Goal: Information Seeking & Learning: Learn about a topic

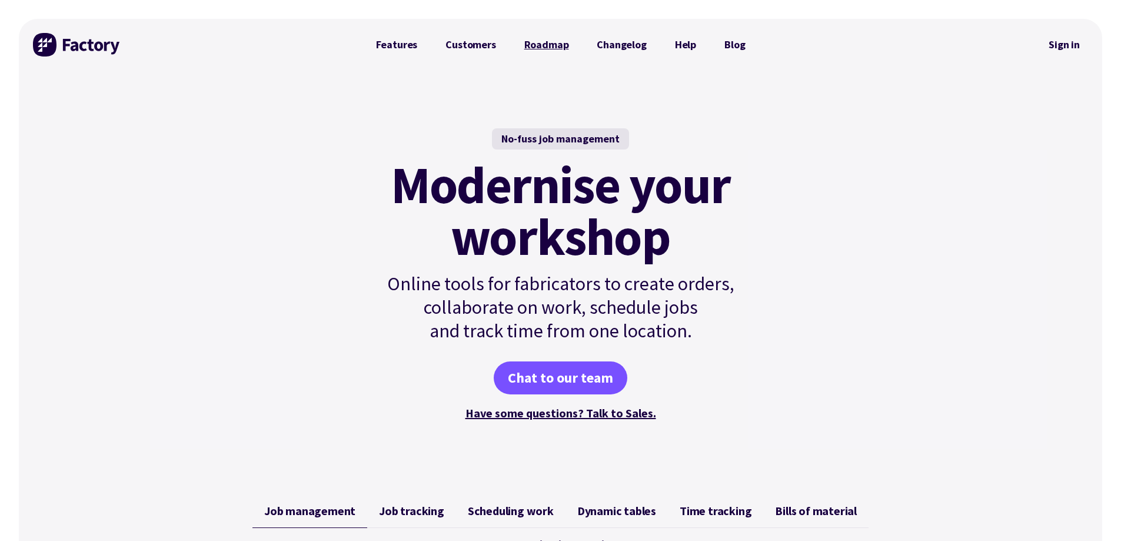
click at [524, 48] on link "Roadmap" at bounding box center [546, 45] width 73 height 24
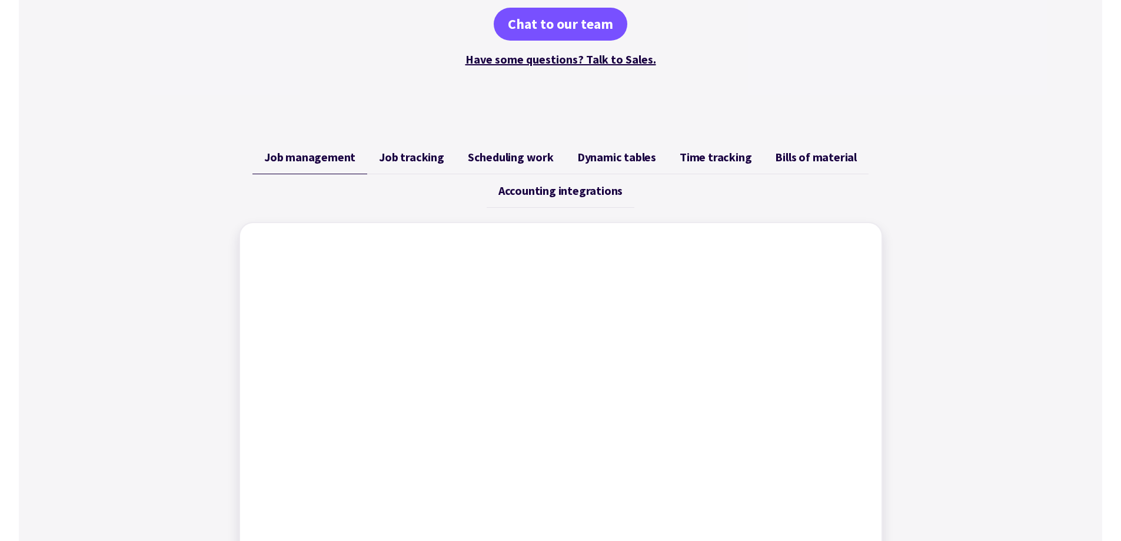
scroll to position [353, 0]
click at [394, 161] on span "Job tracking" at bounding box center [411, 158] width 65 height 14
click at [534, 169] on link "Scheduling work" at bounding box center [510, 158] width 109 height 34
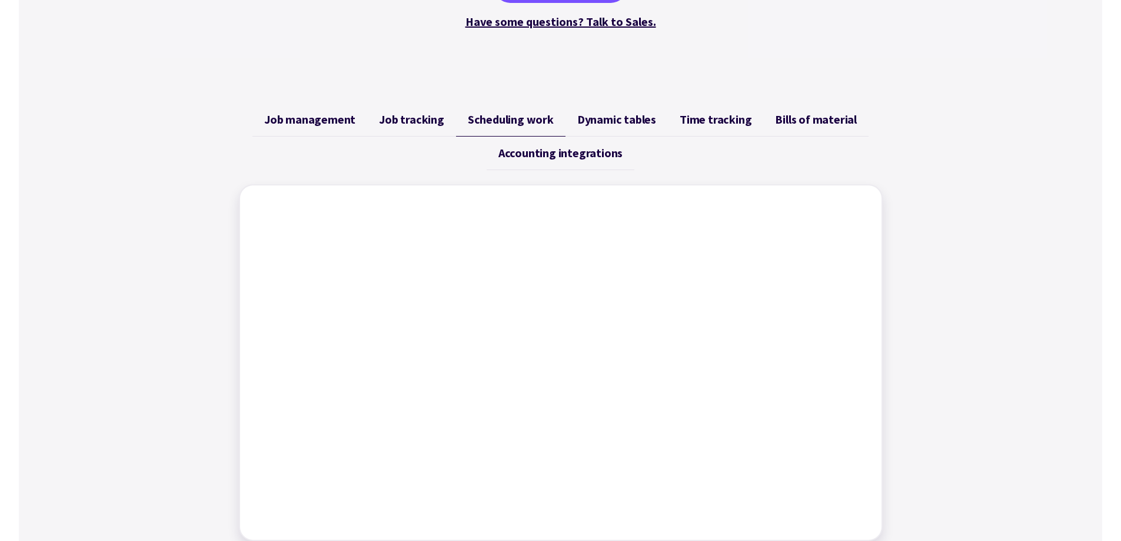
scroll to position [412, 0]
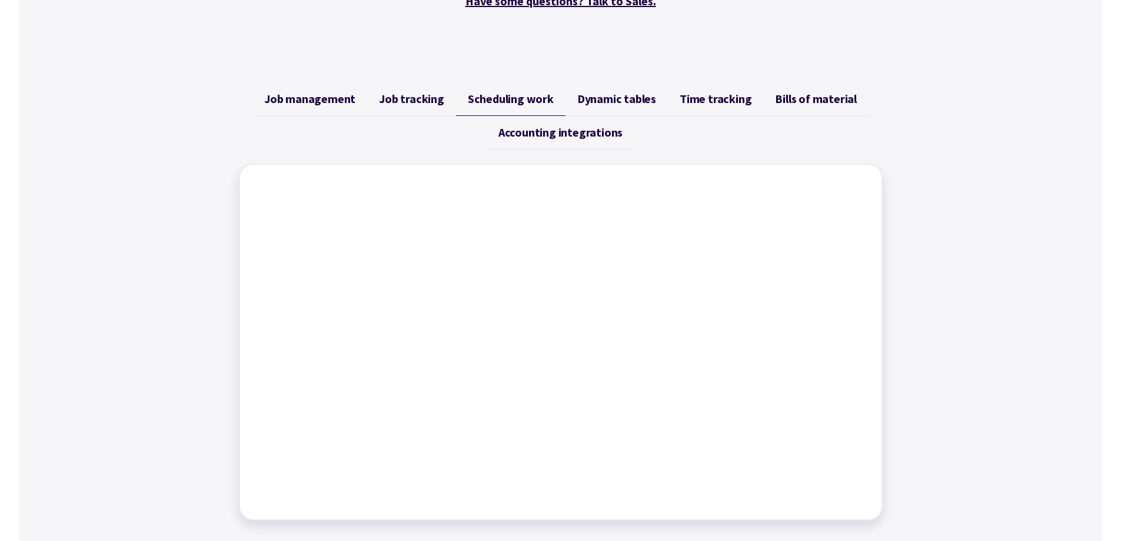
click at [601, 101] on span "Dynamic tables" at bounding box center [616, 99] width 79 height 14
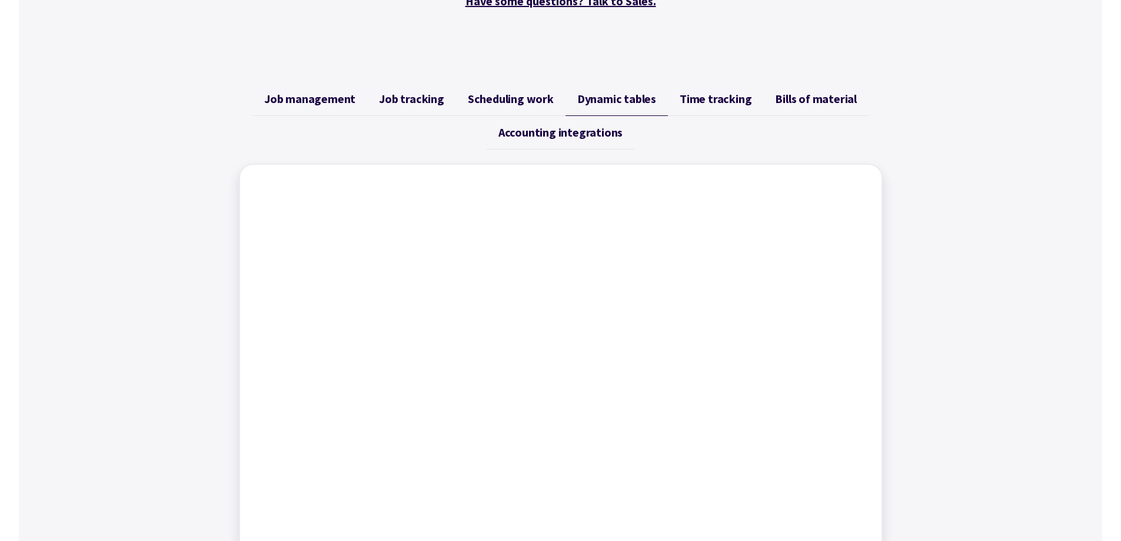
click at [715, 101] on span "Time tracking" at bounding box center [716, 99] width 72 height 14
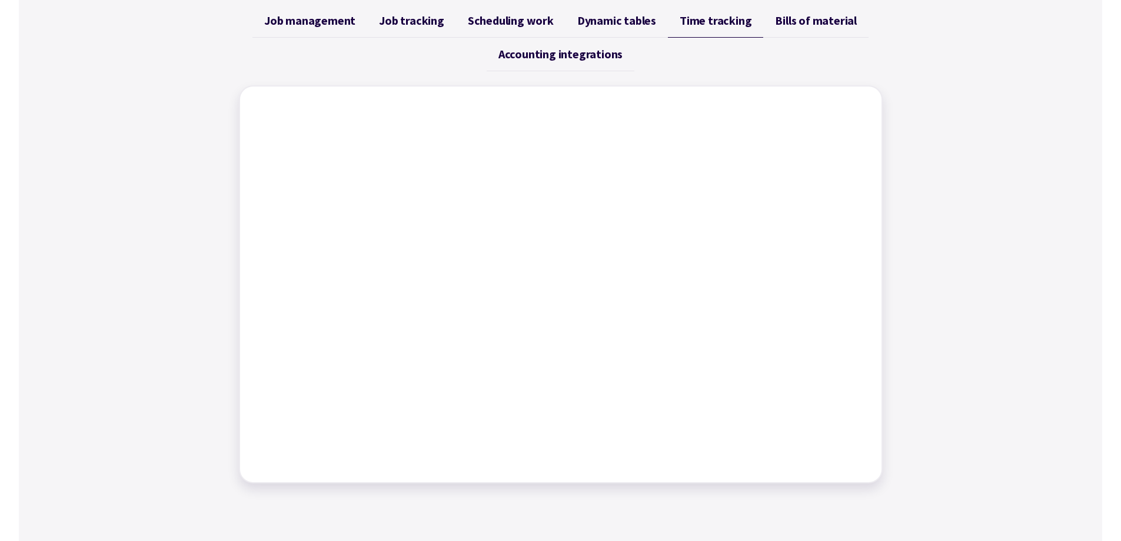
scroll to position [471, 0]
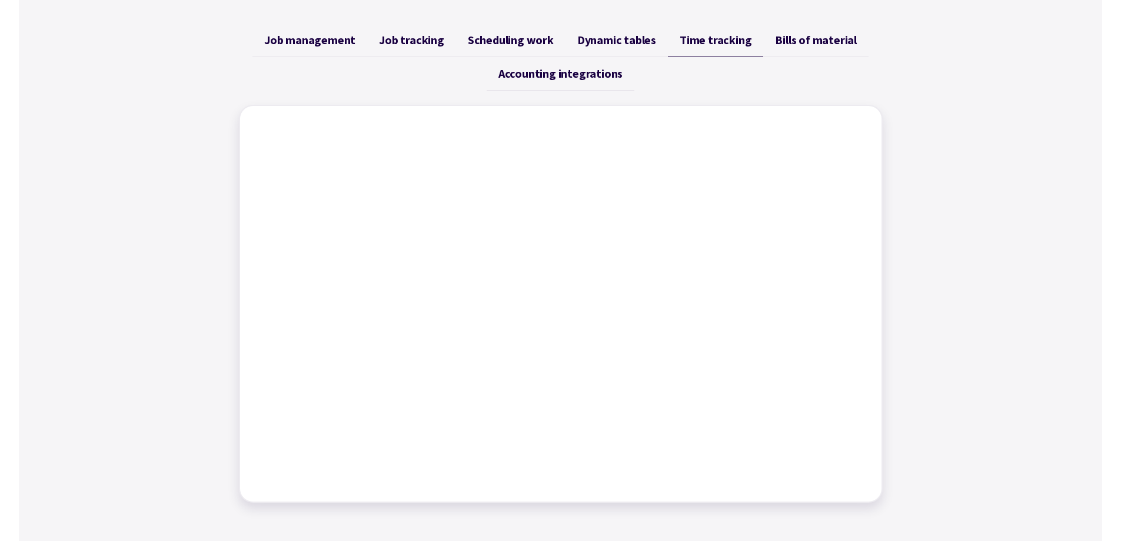
click at [579, 74] on span "Accounting integrations" at bounding box center [560, 73] width 124 height 14
click at [306, 42] on span "Job management" at bounding box center [309, 40] width 91 height 14
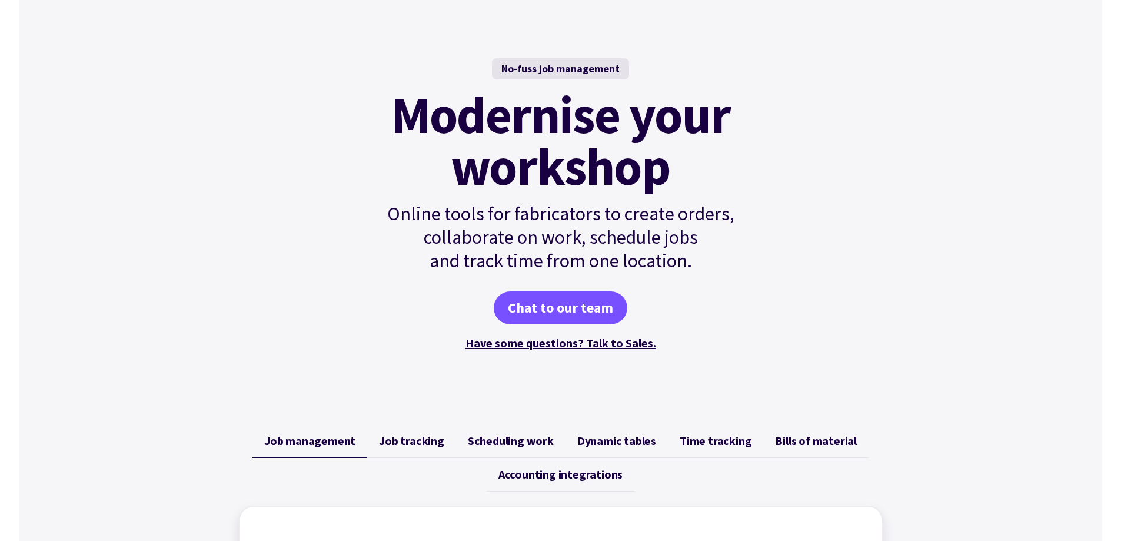
scroll to position [0, 0]
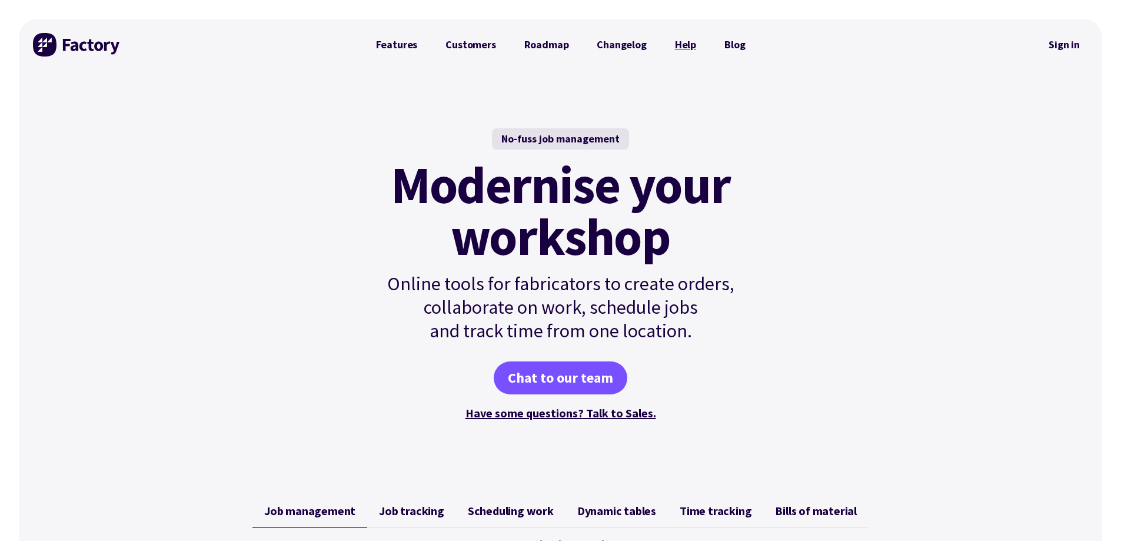
click at [687, 44] on link "Help" at bounding box center [685, 45] width 49 height 24
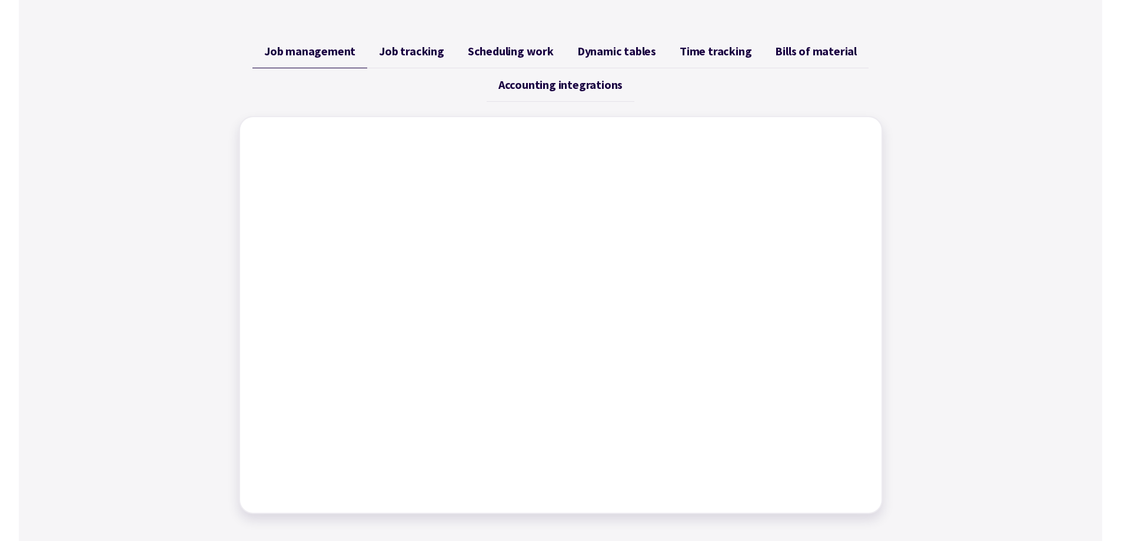
scroll to position [471, 0]
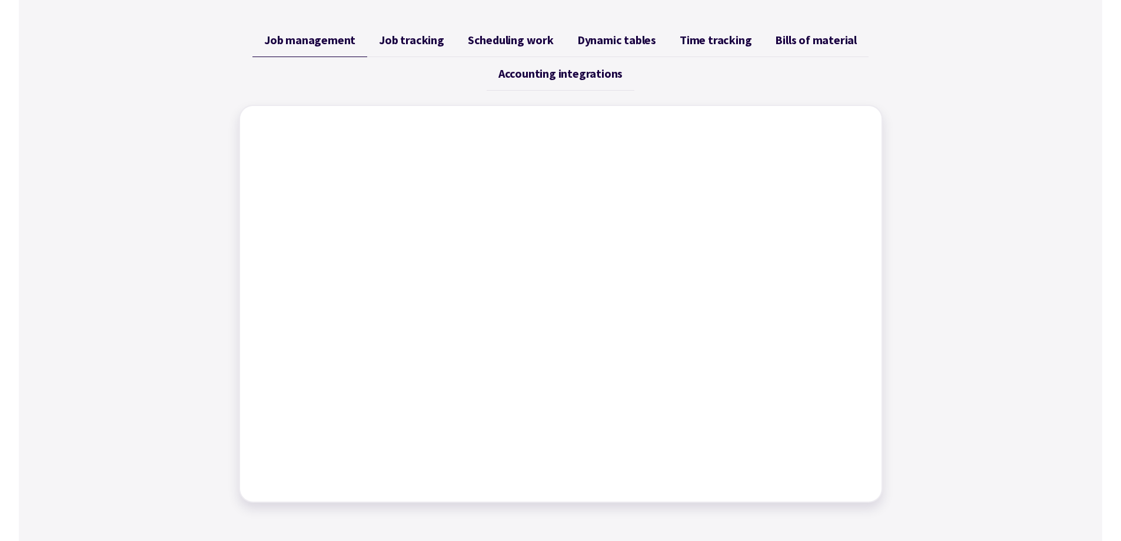
click at [988, 238] on div "Job management Job tracking Scheduling work Dynamic tables Time tracking Bills …" at bounding box center [560, 262] width 1083 height 507
click at [438, 38] on span "Job tracking" at bounding box center [411, 40] width 65 height 14
click at [469, 44] on span "Scheduling work" at bounding box center [511, 40] width 86 height 14
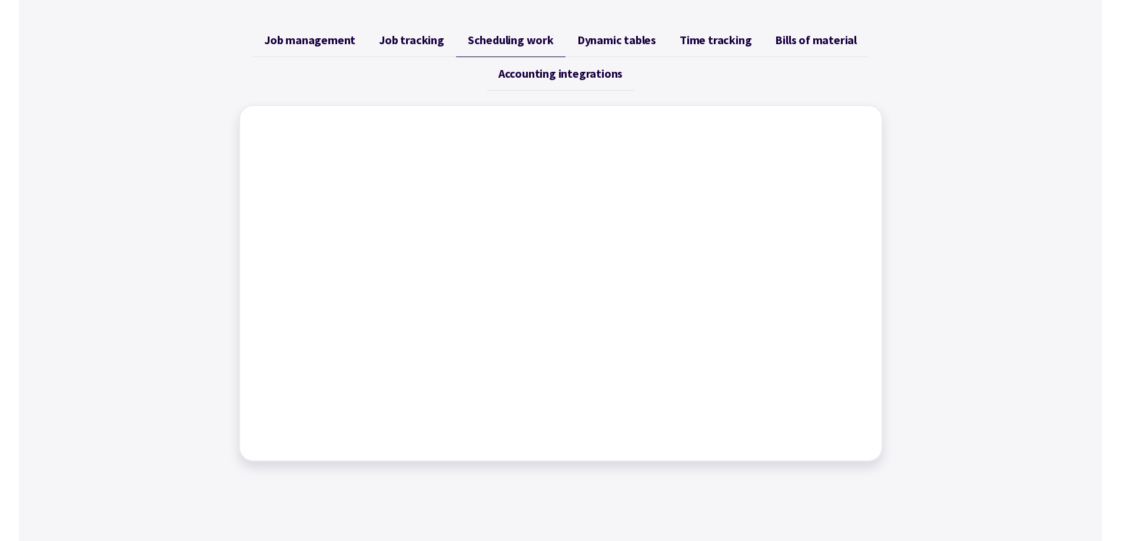
click at [608, 37] on span "Dynamic tables" at bounding box center [616, 40] width 79 height 14
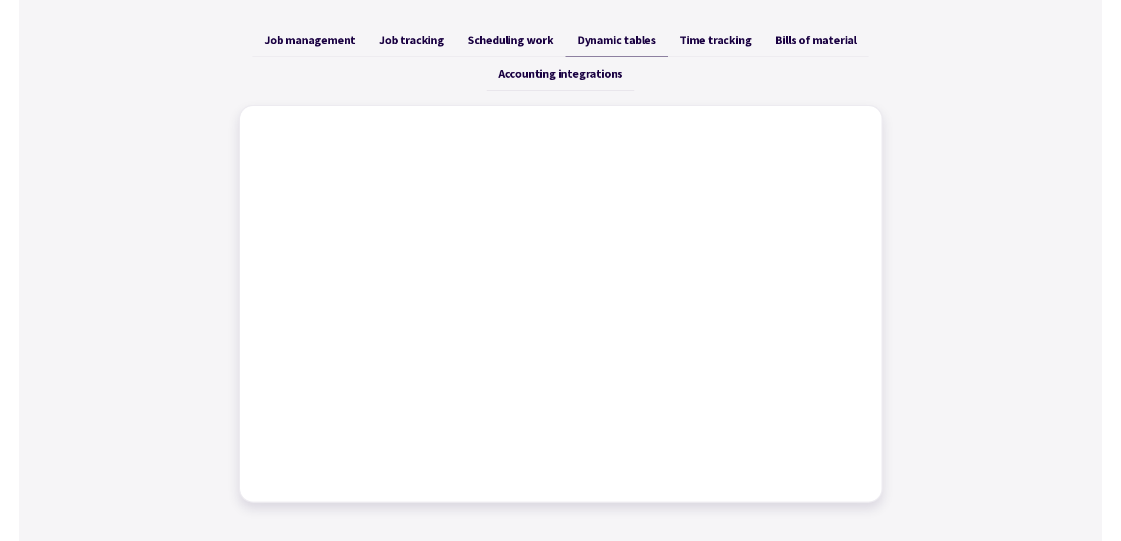
click at [740, 37] on span "Time tracking" at bounding box center [716, 40] width 72 height 14
click at [811, 41] on span "Bills of material" at bounding box center [816, 40] width 82 height 14
